Goal: Transaction & Acquisition: Purchase product/service

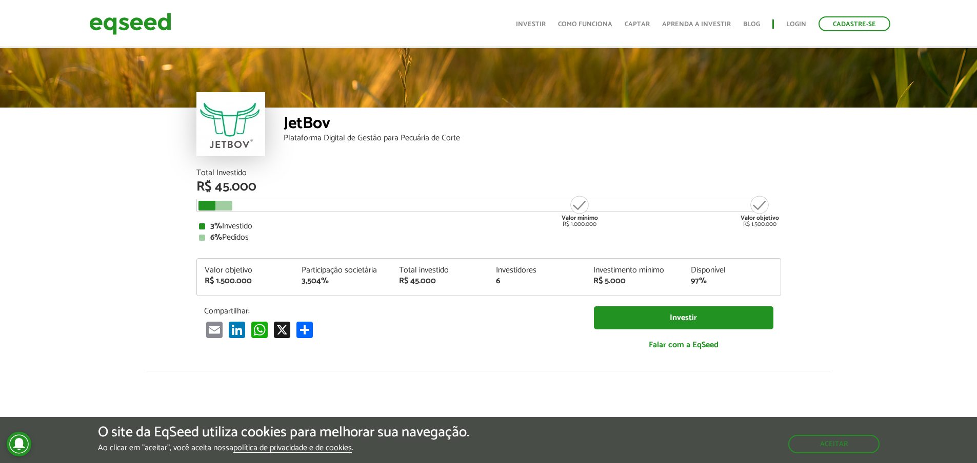
scroll to position [54, 0]
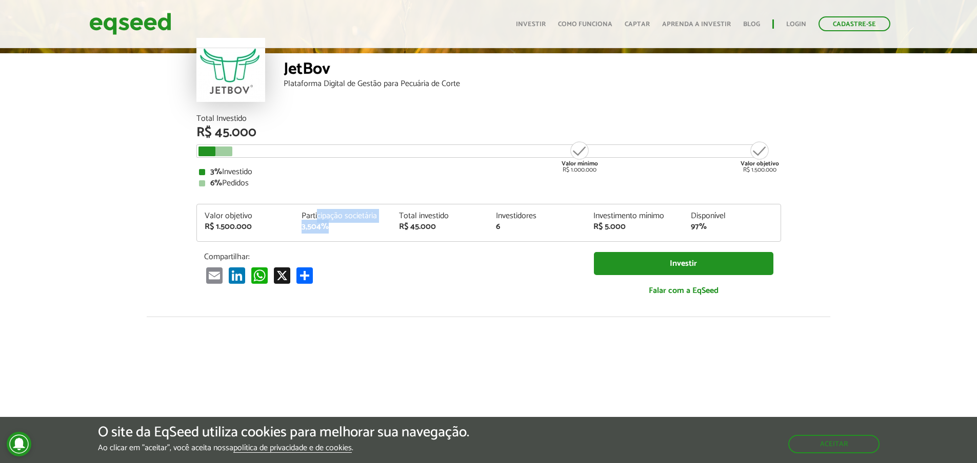
drag, startPoint x: 318, startPoint y: 215, endPoint x: 353, endPoint y: 228, distance: 37.0
click at [353, 228] on div "Participação societária 3,504%" at bounding box center [342, 221] width 97 height 19
click at [468, 274] on div "Email LinkedIn WhatsApp X Compartilhar" at bounding box center [391, 275] width 374 height 17
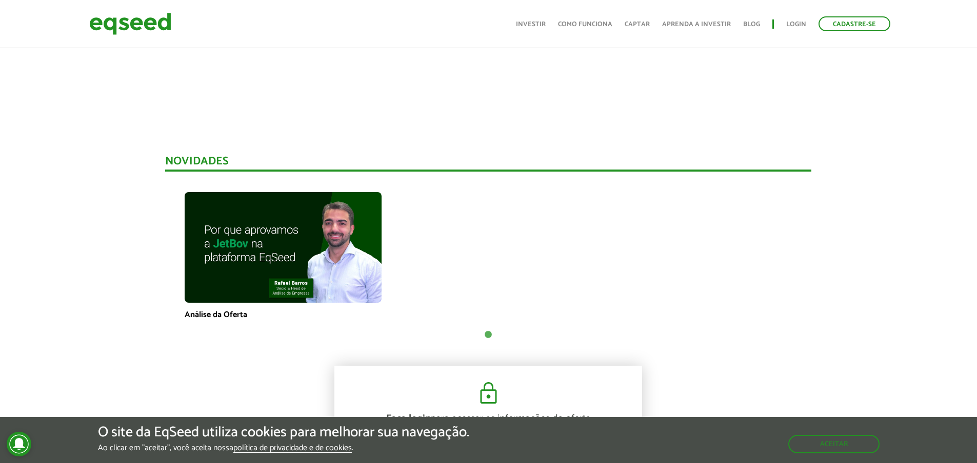
scroll to position [600, 0]
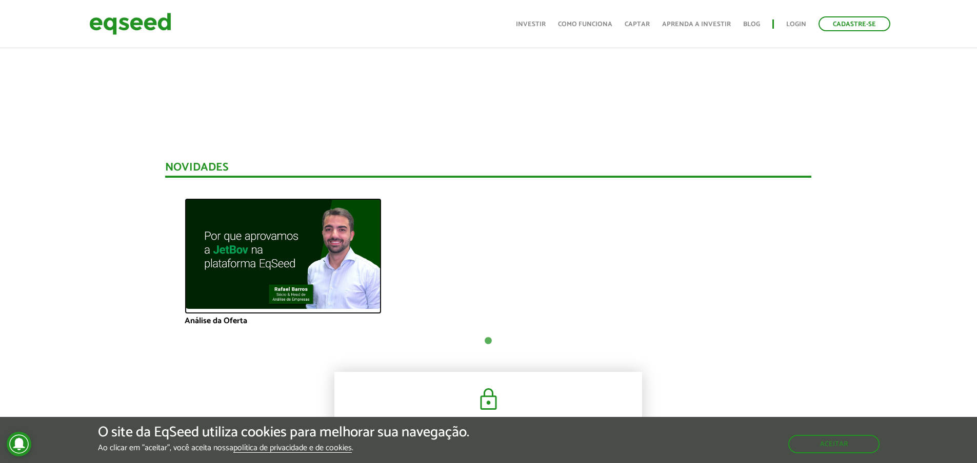
click at [292, 260] on img at bounding box center [283, 253] width 197 height 111
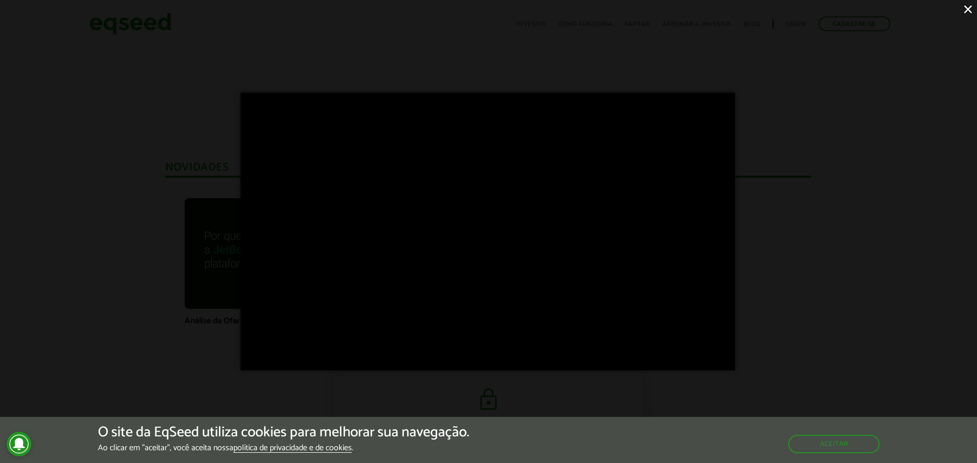
click at [865, 235] on div "×" at bounding box center [488, 231] width 977 height 463
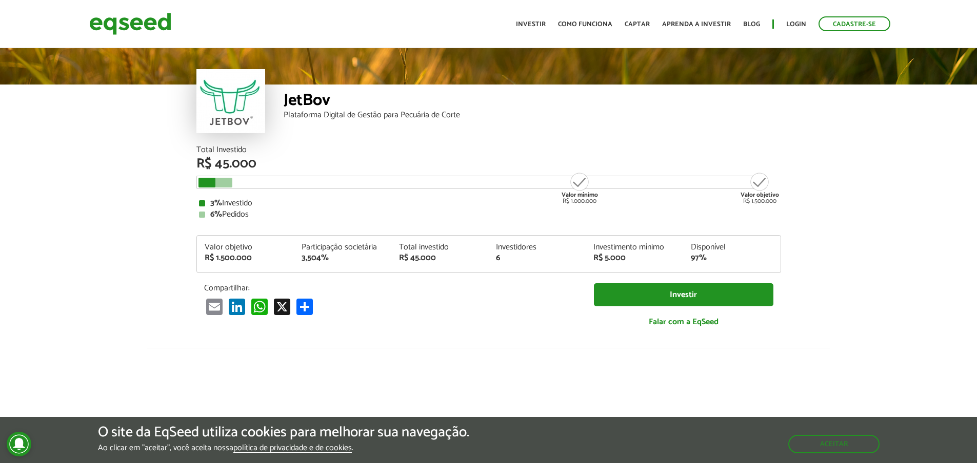
scroll to position [0, 0]
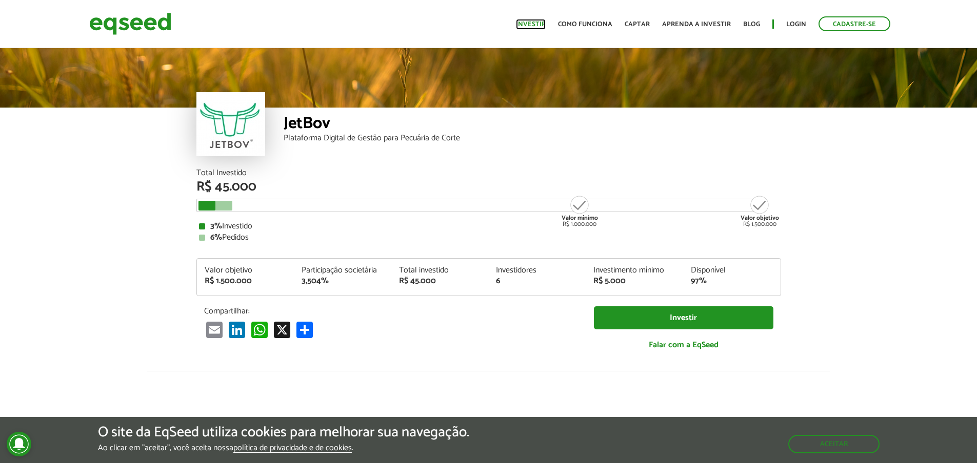
click at [540, 25] on link "Investir" at bounding box center [531, 24] width 30 height 7
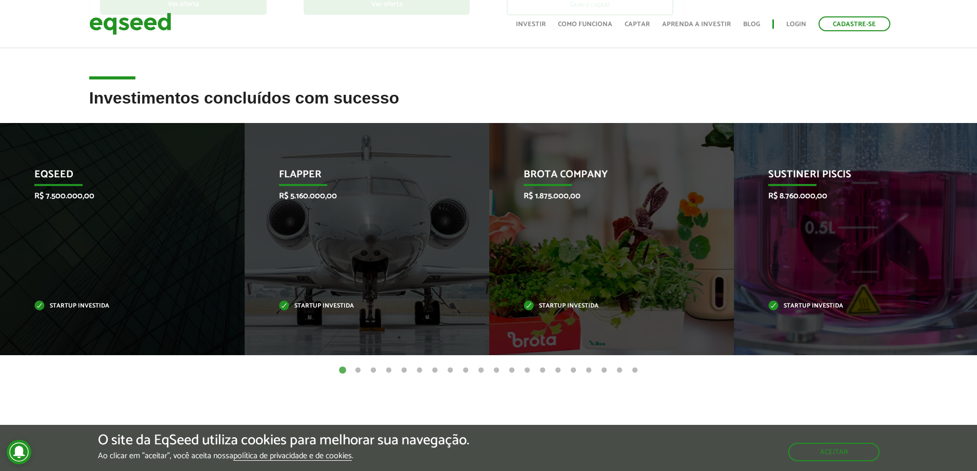
scroll to position [361, 0]
click at [357, 373] on button "2" at bounding box center [358, 371] width 10 height 10
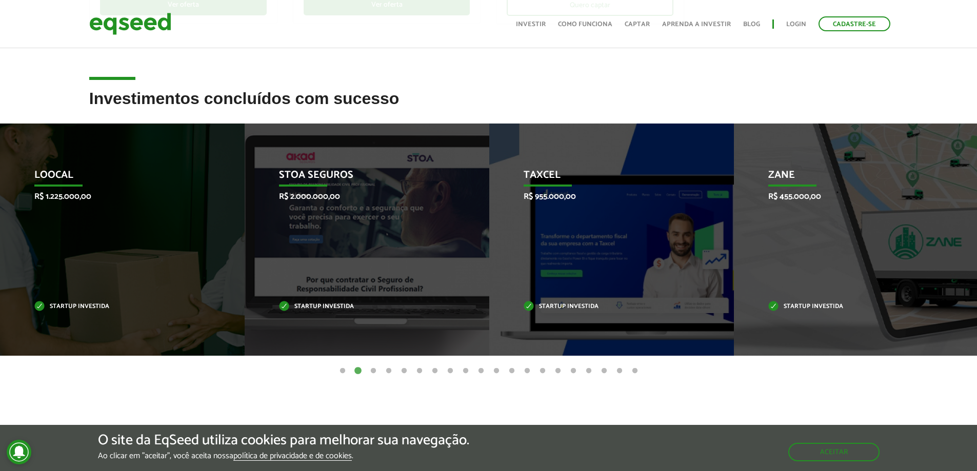
click at [375, 372] on button "3" at bounding box center [373, 371] width 10 height 10
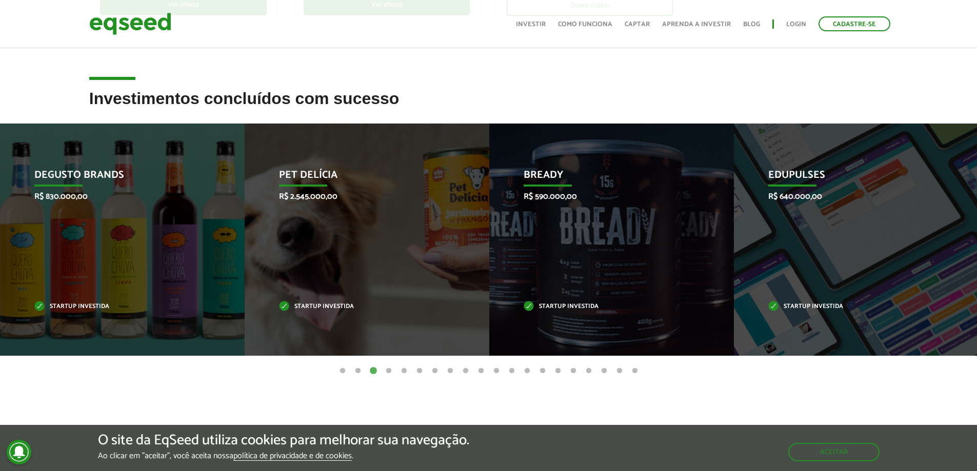
click at [389, 369] on button "4" at bounding box center [388, 371] width 10 height 10
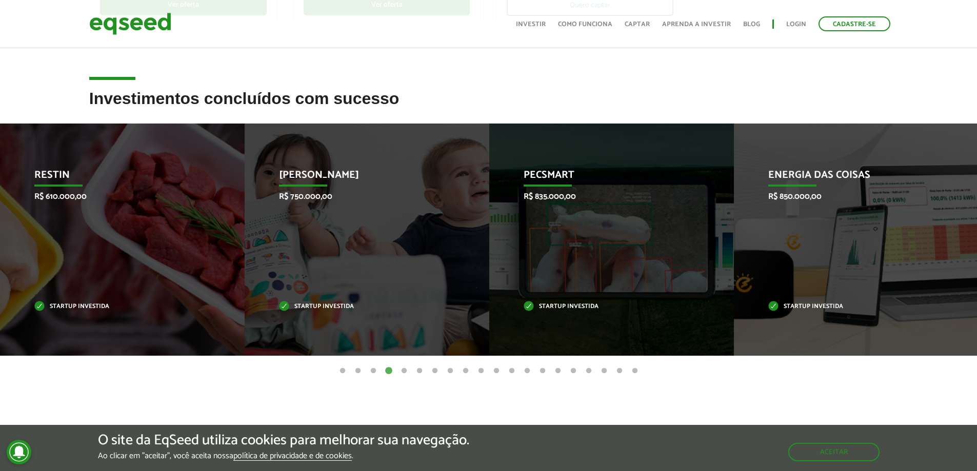
click at [405, 368] on button "5" at bounding box center [404, 371] width 10 height 10
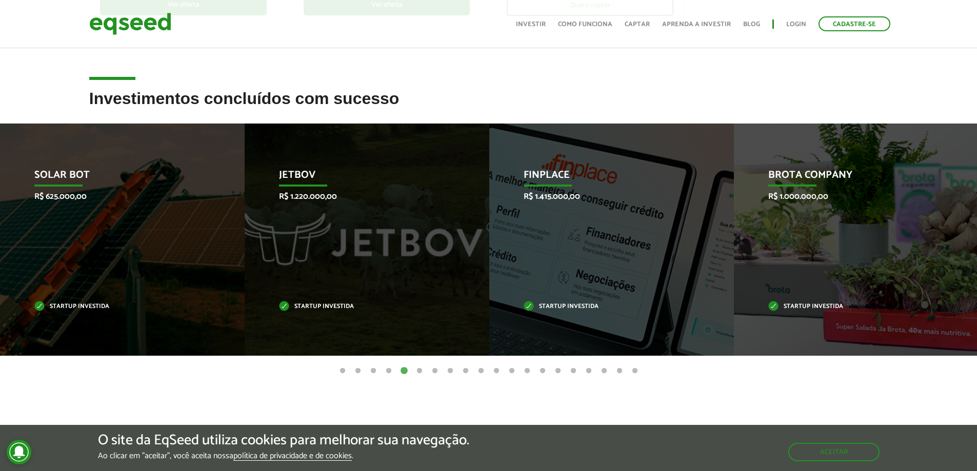
click at [416, 368] on button "6" at bounding box center [419, 371] width 10 height 10
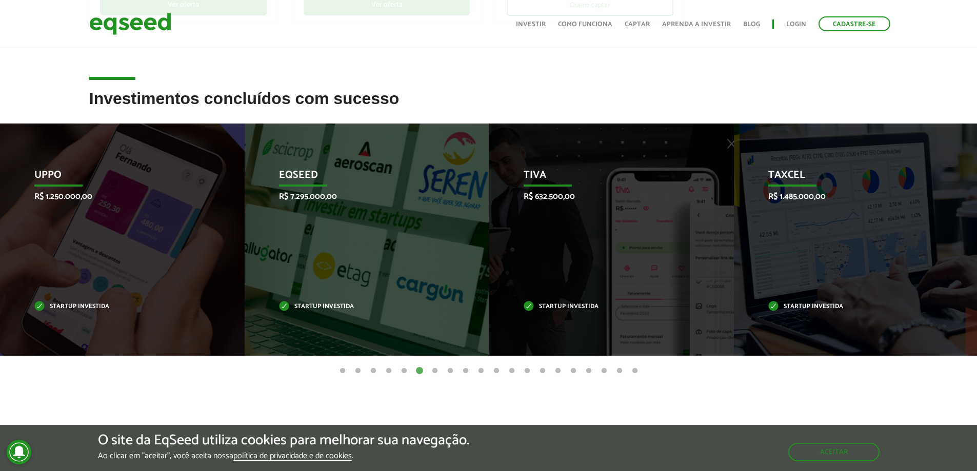
click at [435, 373] on button "7" at bounding box center [435, 371] width 10 height 10
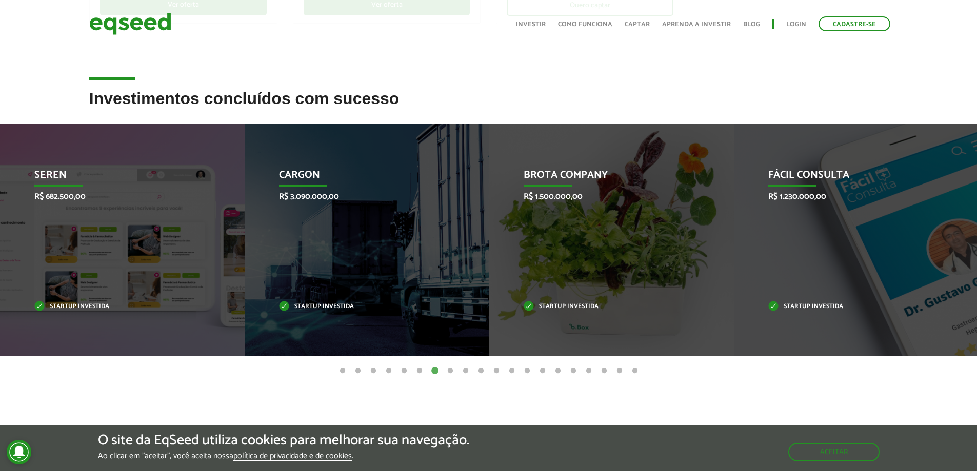
click at [452, 372] on button "8" at bounding box center [450, 371] width 10 height 10
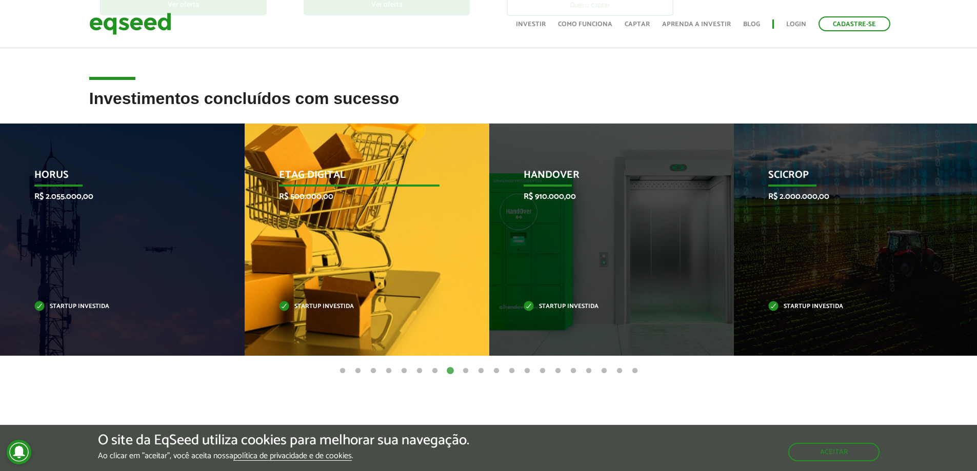
click at [430, 219] on div "Etag Digital R$ 500.000,00 Startup investida" at bounding box center [359, 240] width 229 height 232
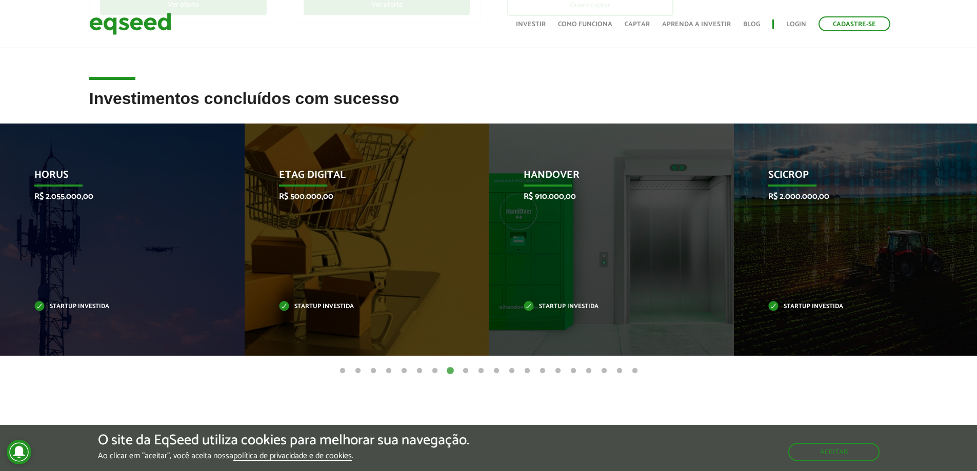
click at [467, 372] on button "9" at bounding box center [465, 371] width 10 height 10
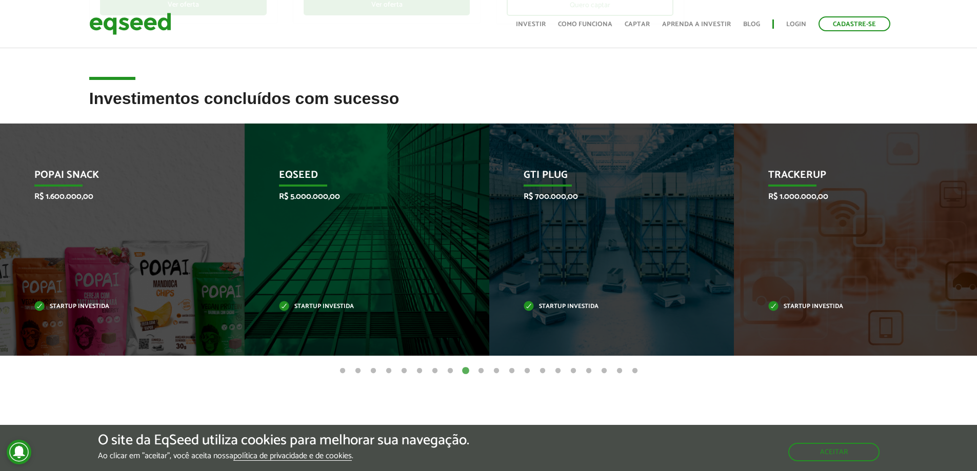
click at [484, 372] on button "10" at bounding box center [481, 371] width 10 height 10
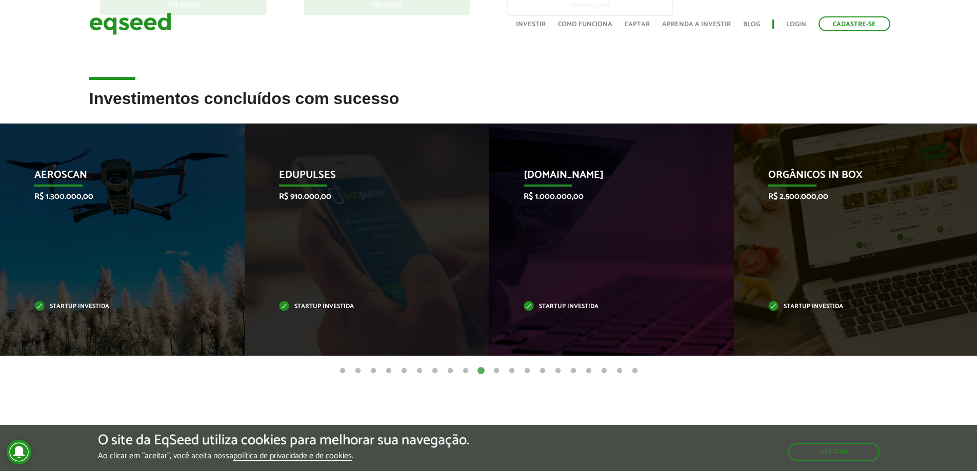
click at [496, 370] on button "11" at bounding box center [496, 371] width 10 height 10
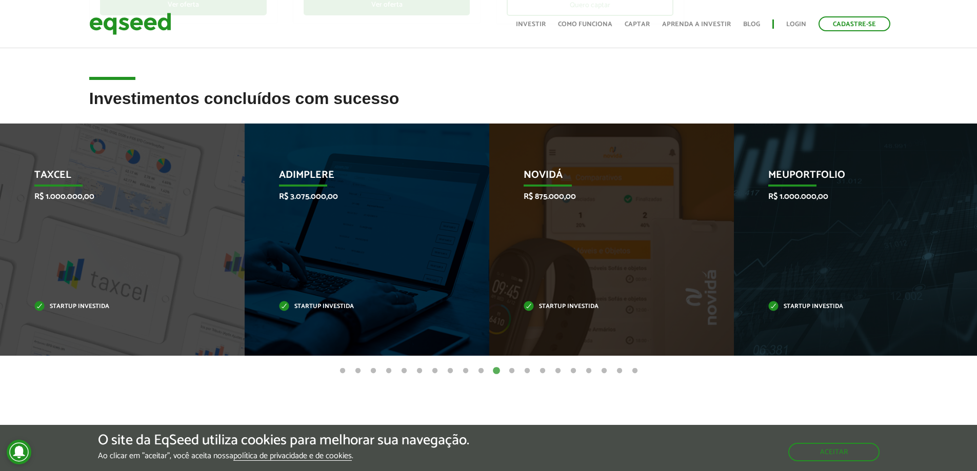
click at [511, 370] on button "12" at bounding box center [511, 371] width 10 height 10
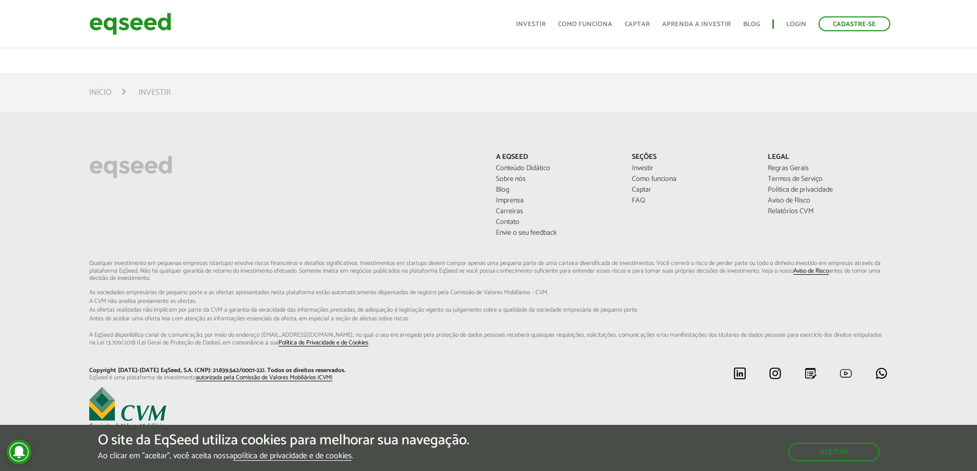
scroll to position [0, 0]
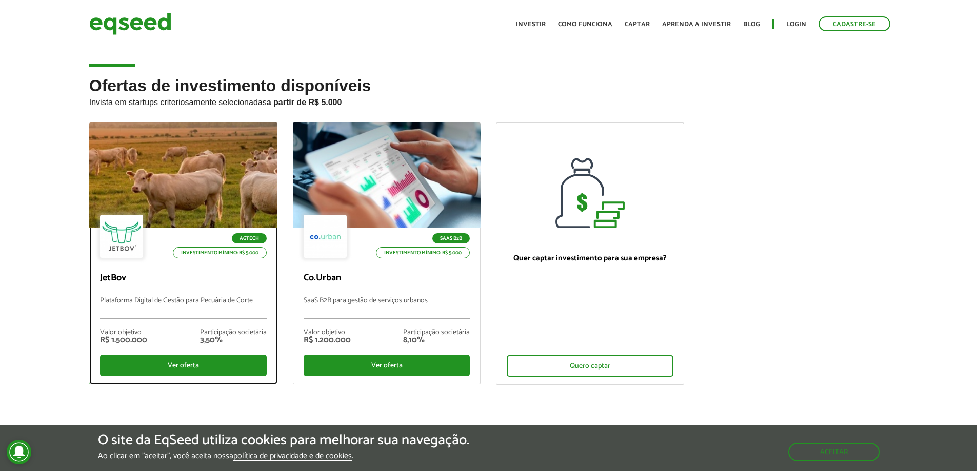
click at [189, 297] on p "Plataforma Digital de Gestão para Pecuária de Corte" at bounding box center [183, 308] width 167 height 22
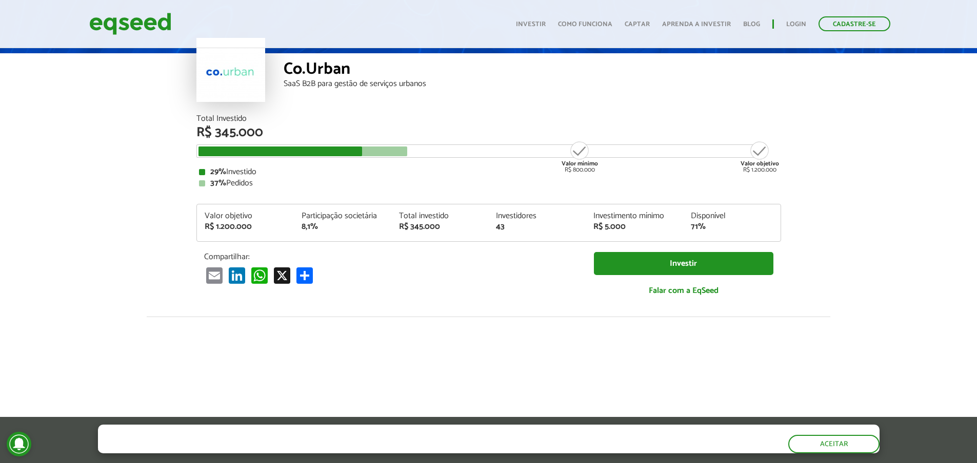
scroll to position [55, 0]
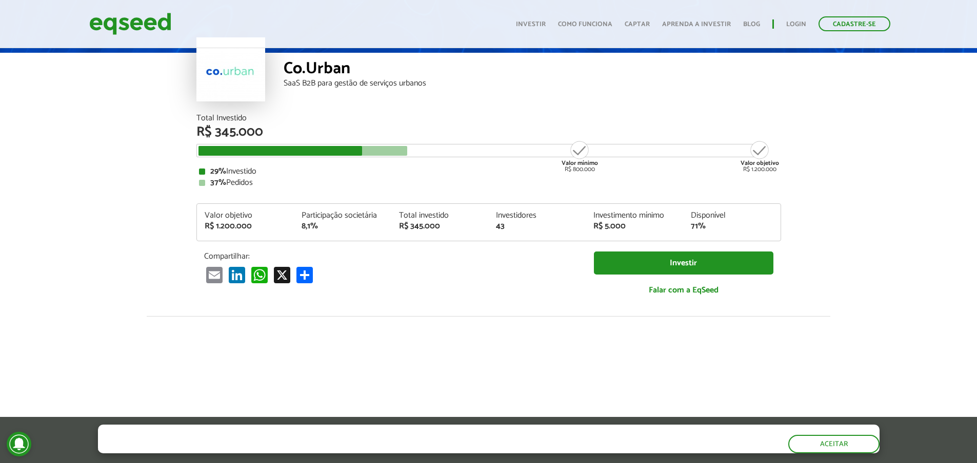
click at [503, 231] on div "43" at bounding box center [537, 226] width 82 height 8
click at [609, 231] on div "R$ 5.000" at bounding box center [634, 226] width 82 height 8
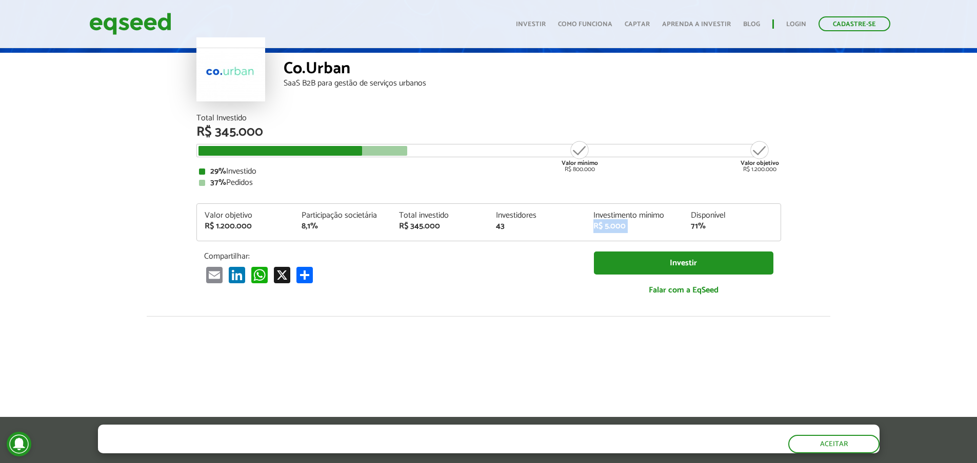
click at [609, 231] on div "R$ 5.000" at bounding box center [634, 226] width 82 height 8
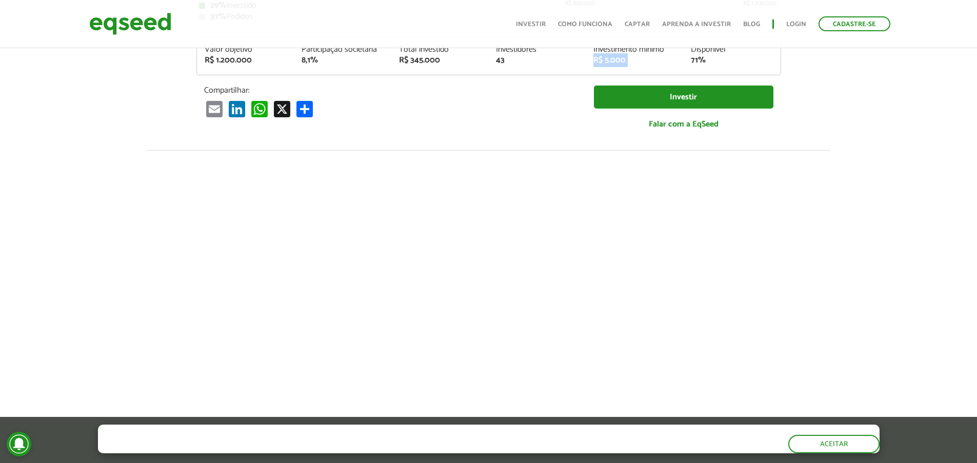
scroll to position [221, 0]
click at [493, 127] on div "Compartilhar: Email LinkedIn WhatsApp X Compartilhar Investir Falar com a EqSeed" at bounding box center [488, 112] width 584 height 54
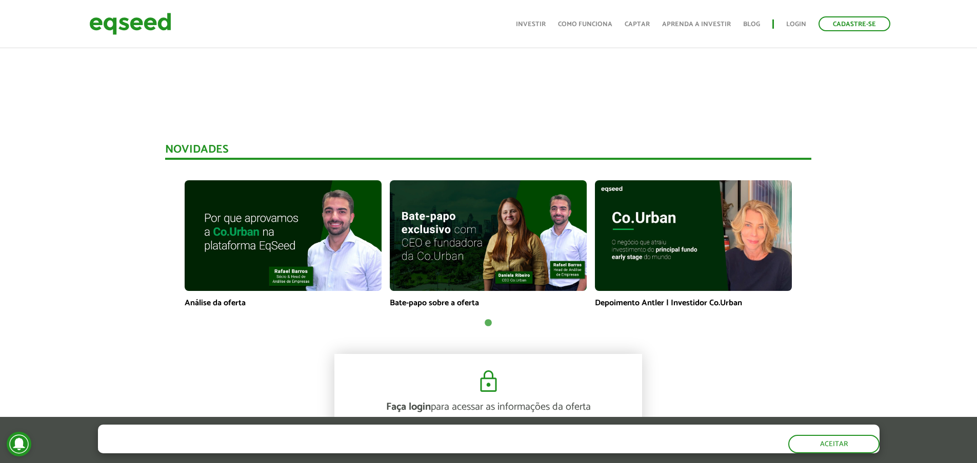
scroll to position [617, 0]
click at [686, 243] on img at bounding box center [693, 236] width 197 height 111
